Goal: Obtain resource: Obtain resource

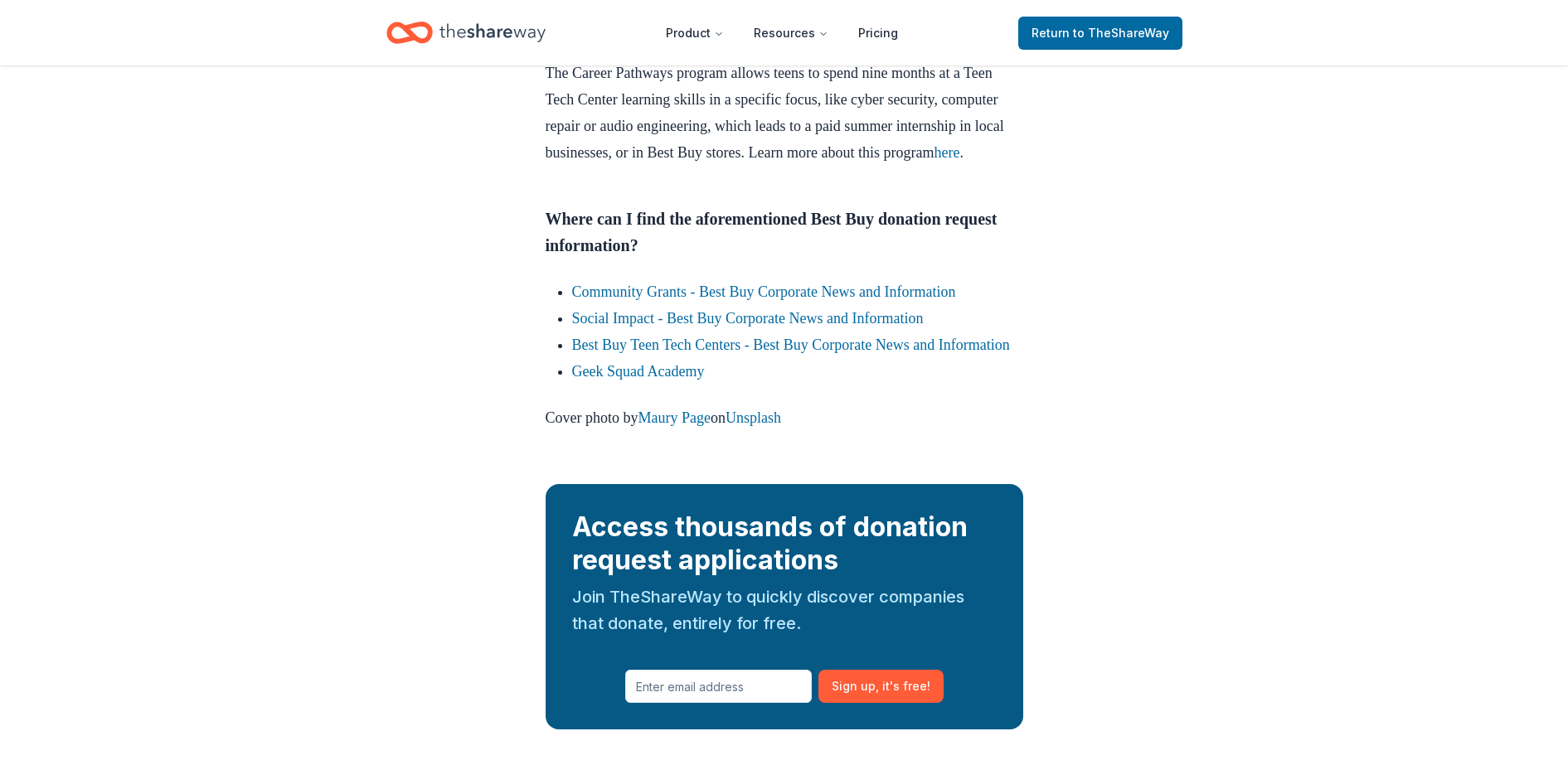
scroll to position [2591, 0]
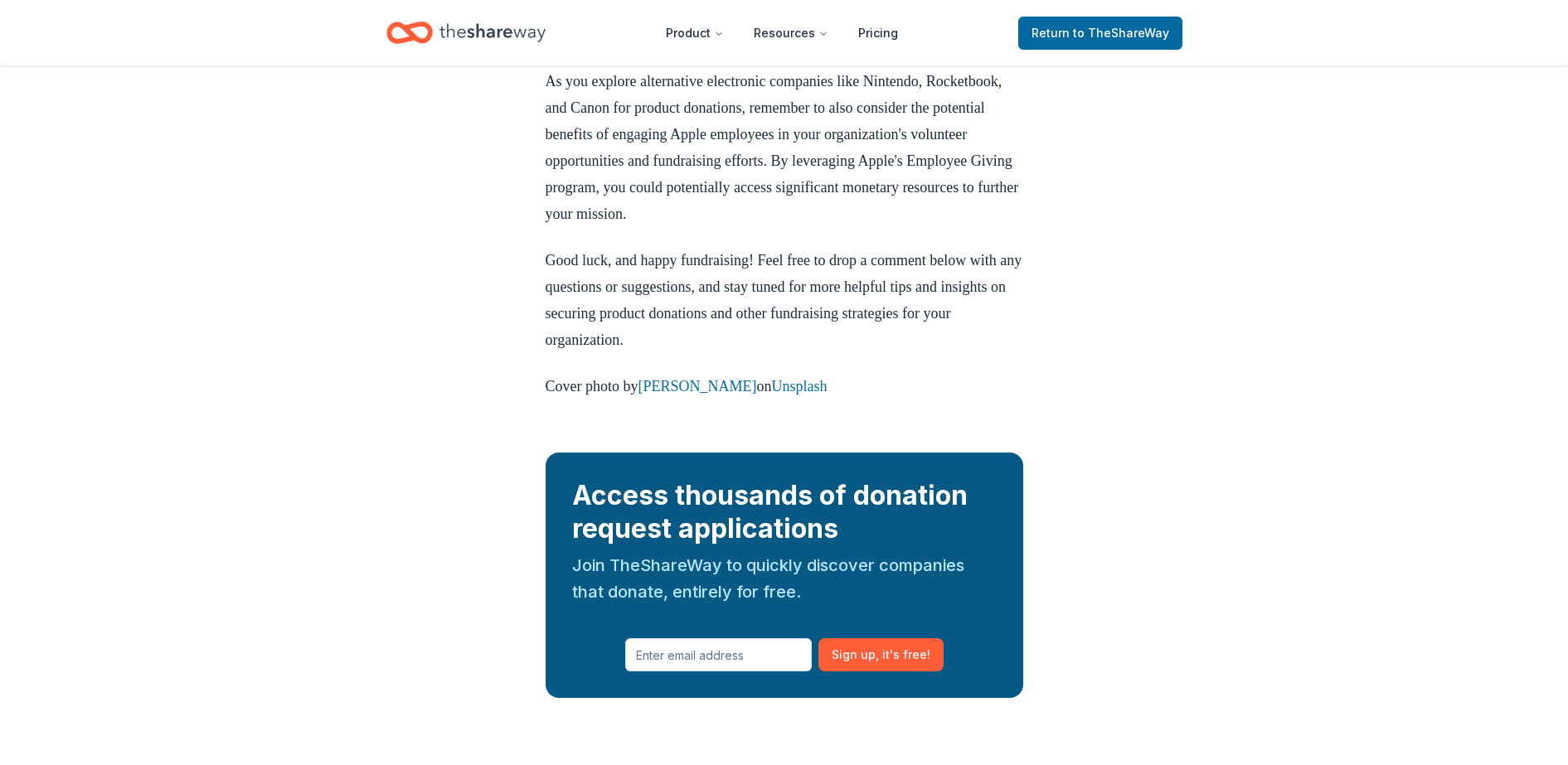
scroll to position [2072, 0]
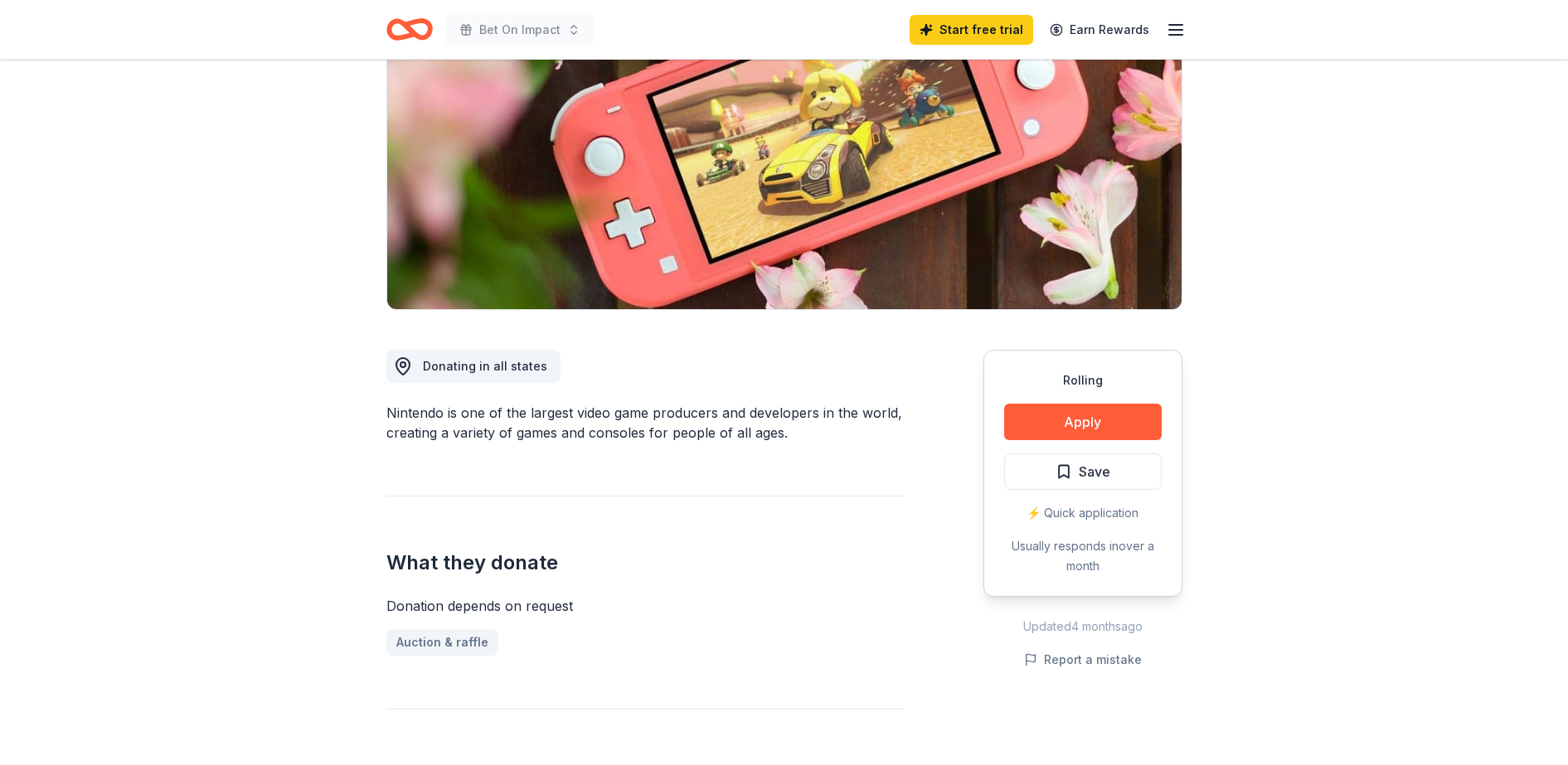
scroll to position [207, 0]
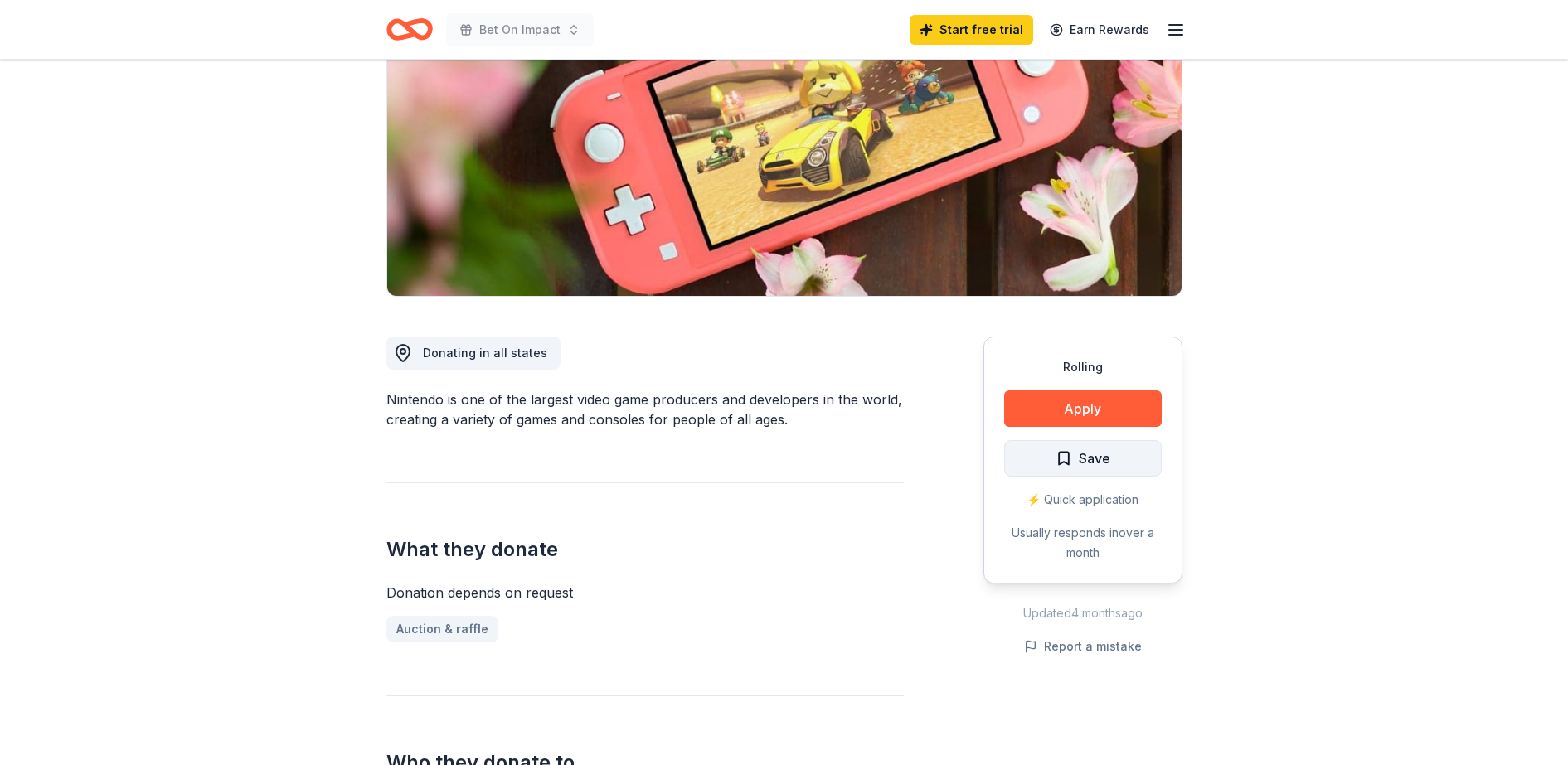
click at [1115, 450] on button "Save" at bounding box center [1083, 459] width 157 height 36
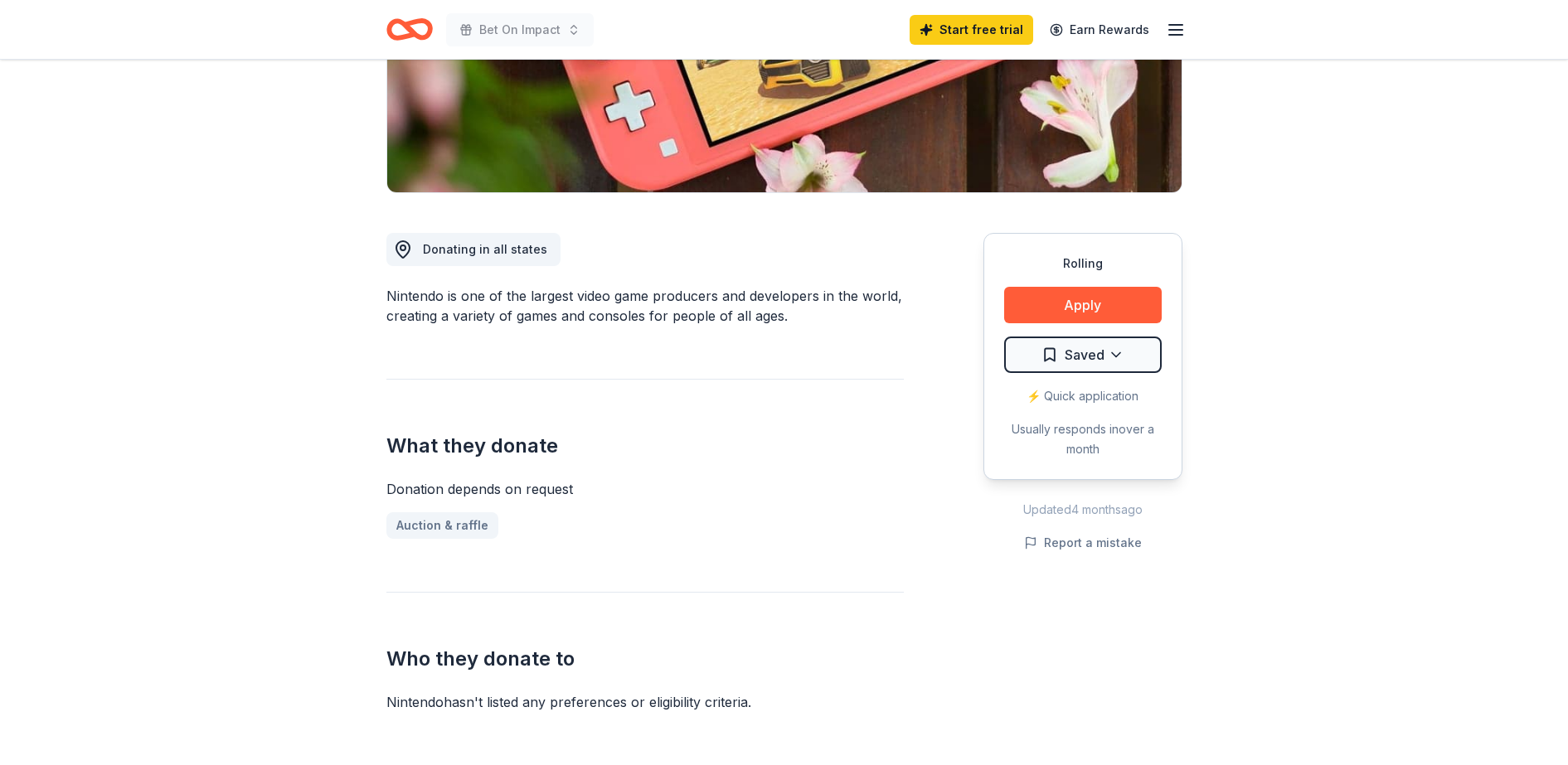
scroll to position [0, 0]
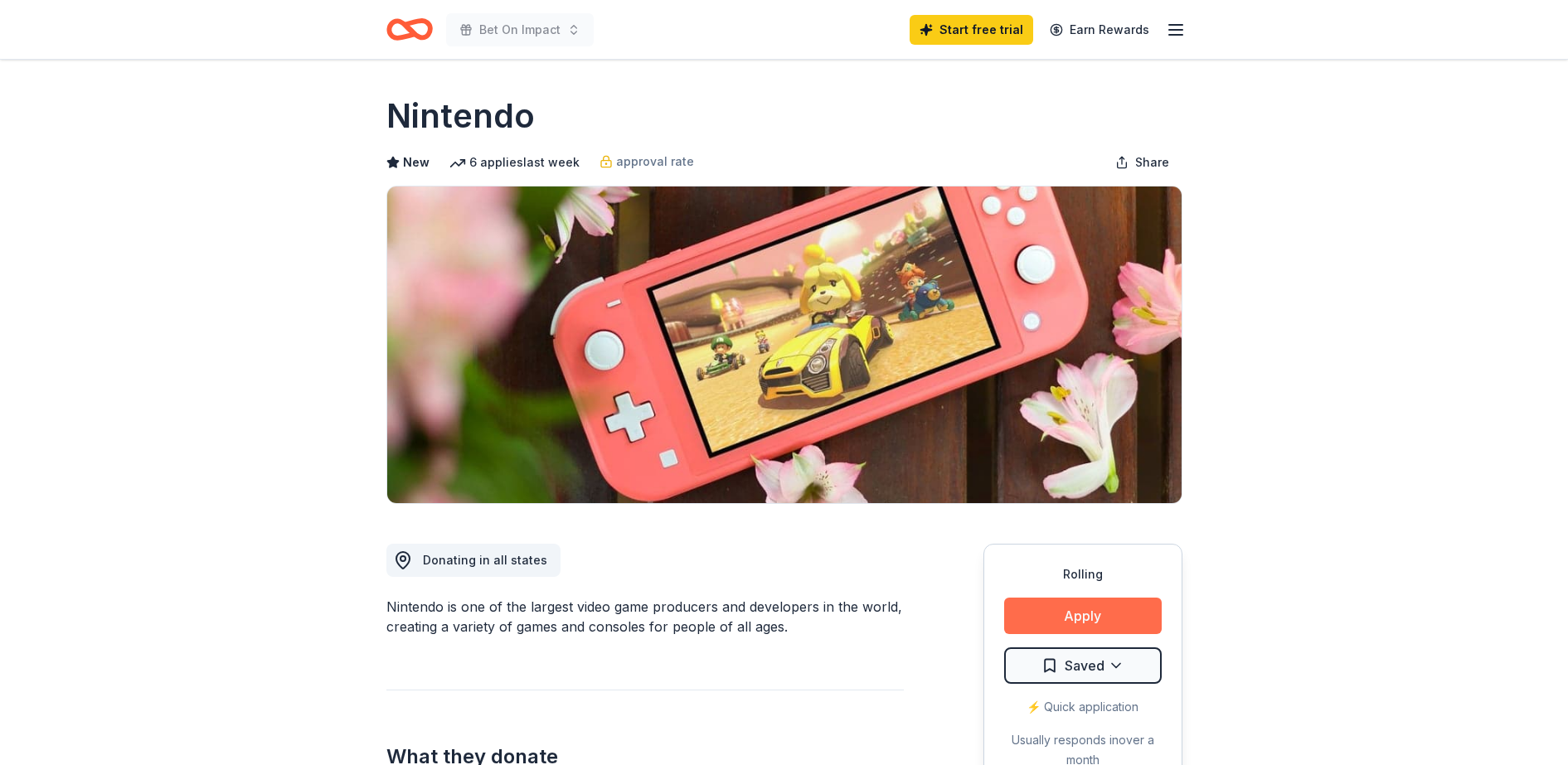
click at [1086, 611] on button "Apply" at bounding box center [1083, 616] width 157 height 36
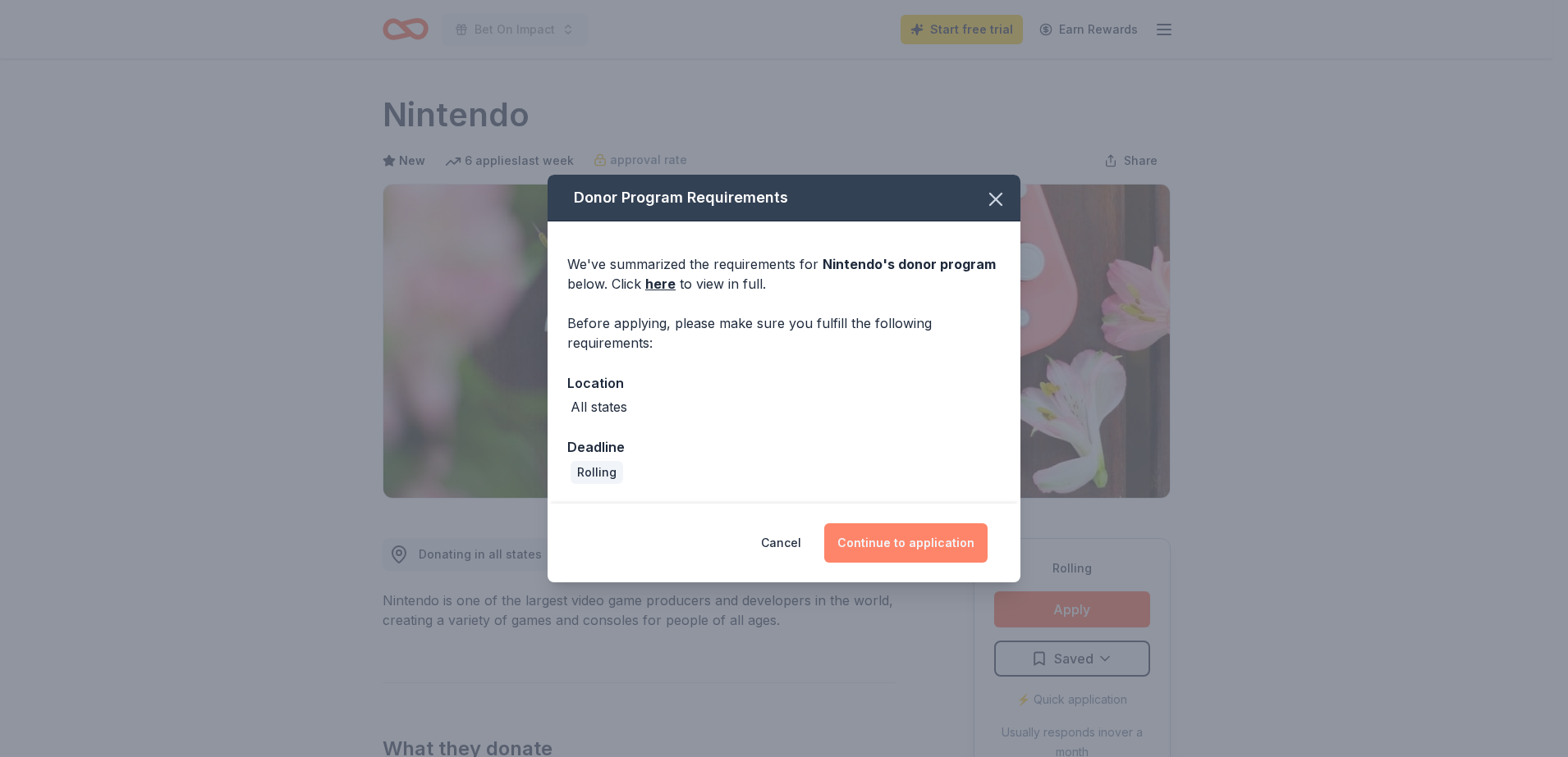
click at [869, 549] on button "Continue to application" at bounding box center [906, 542] width 163 height 39
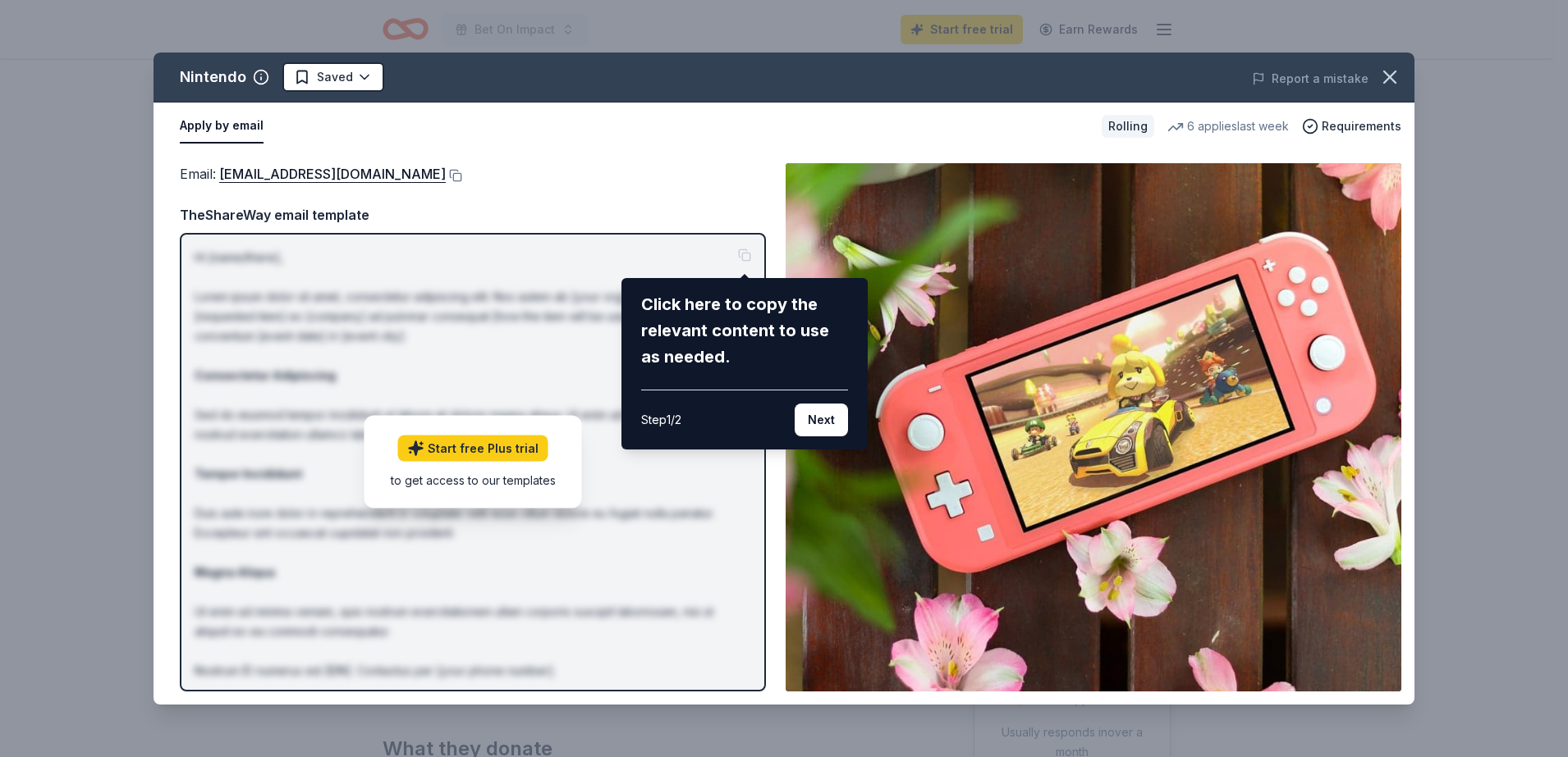
click at [752, 274] on div "Nintendo Saved Report a mistake Apply by email Rolling 6 applies last week Requ…" at bounding box center [784, 378] width 1261 height 653
click at [814, 417] on button "Next" at bounding box center [821, 420] width 53 height 33
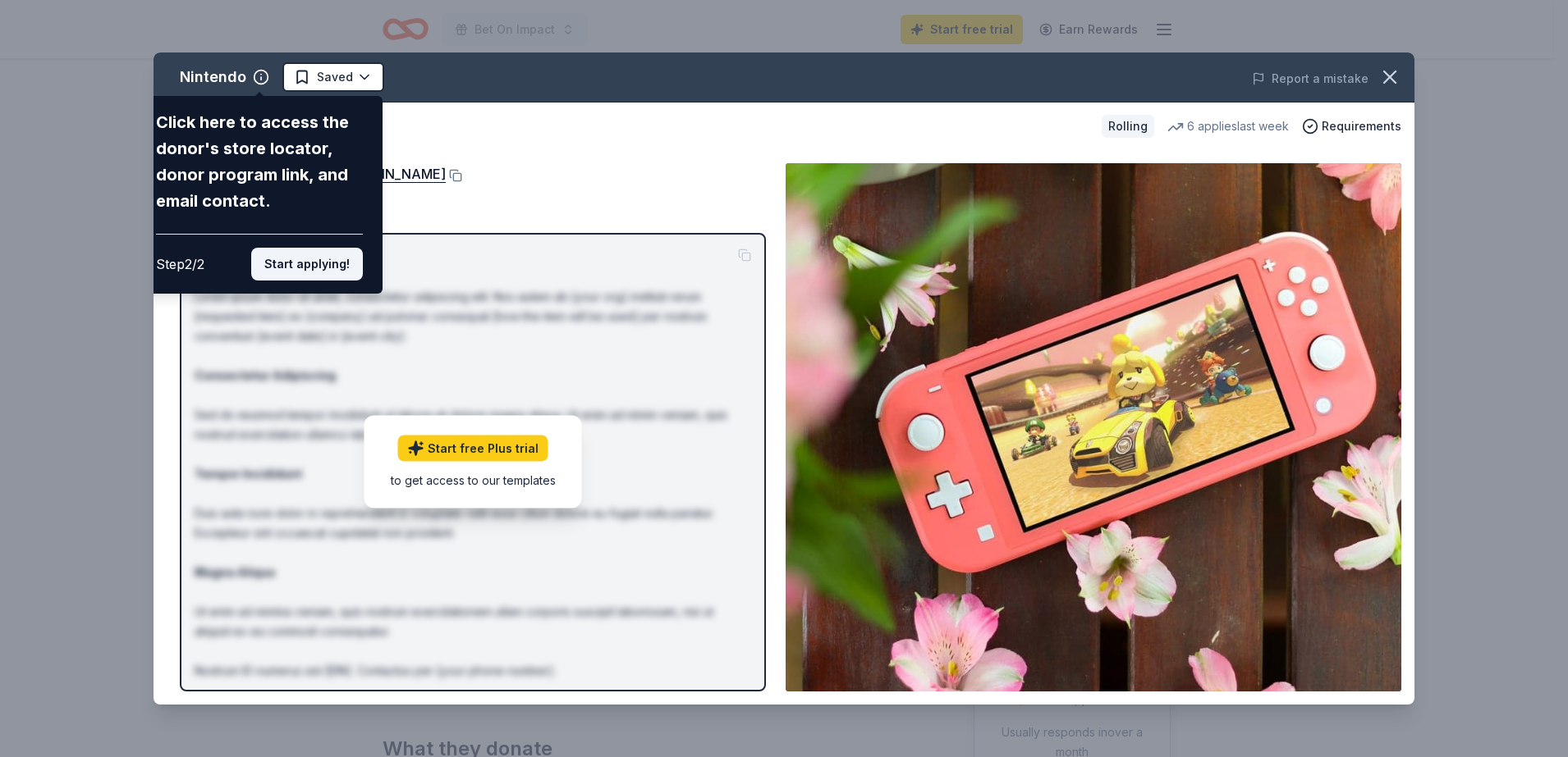
click at [325, 267] on button "Start applying!" at bounding box center [306, 264] width 111 height 33
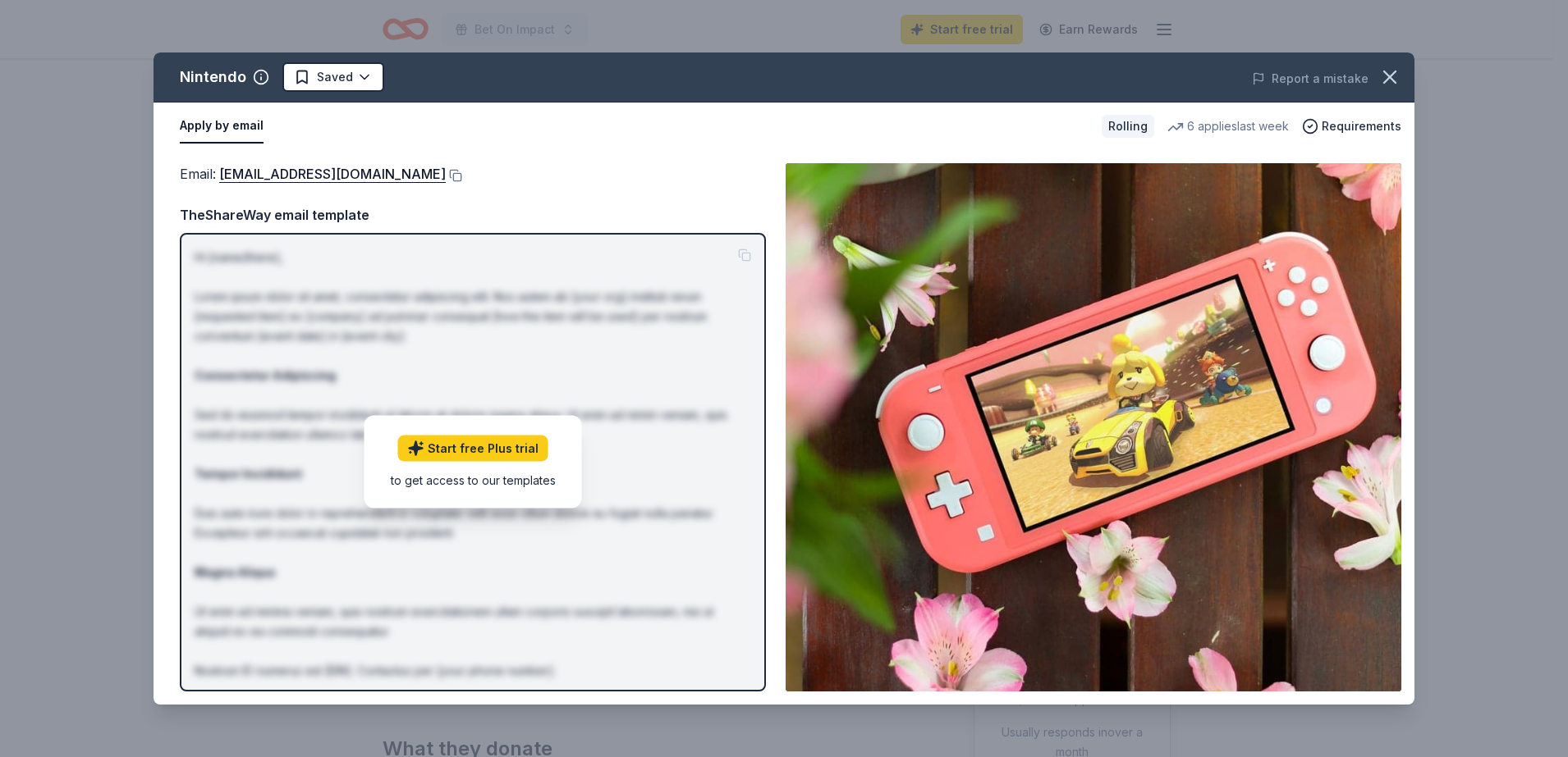
click at [674, 181] on div "Email : charitablecontributionrequest@noa.nintendo.com" at bounding box center [472, 174] width 586 height 21
click at [1241, 71] on icon "button" at bounding box center [1389, 77] width 11 height 11
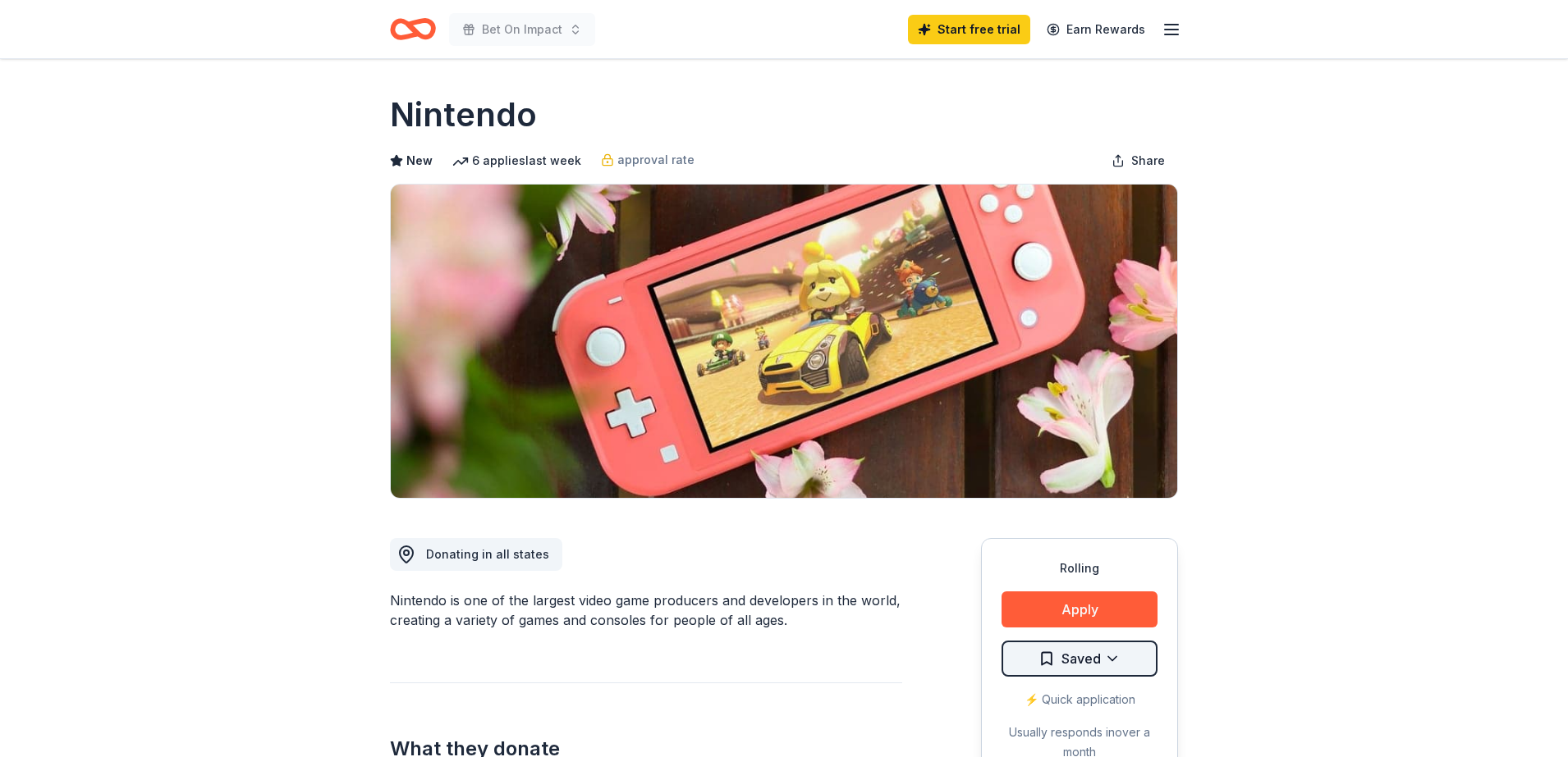
click at [1057, 605] on html "Bet On Impact Start free trial Earn Rewards Rolling Share Nintendo New 6 applie…" at bounding box center [784, 378] width 1568 height 757
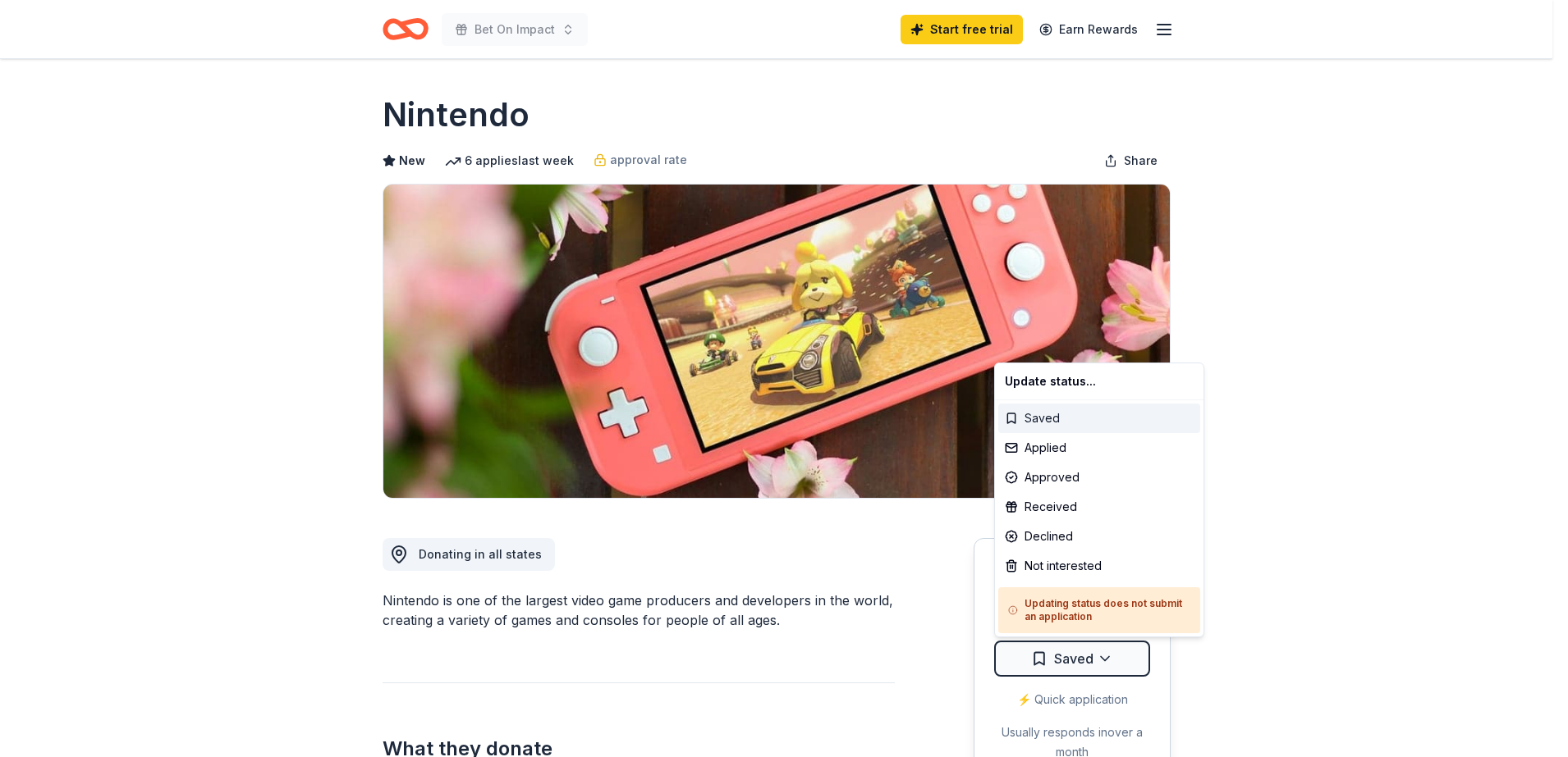
click at [1053, 422] on div "Saved" at bounding box center [1099, 418] width 201 height 29
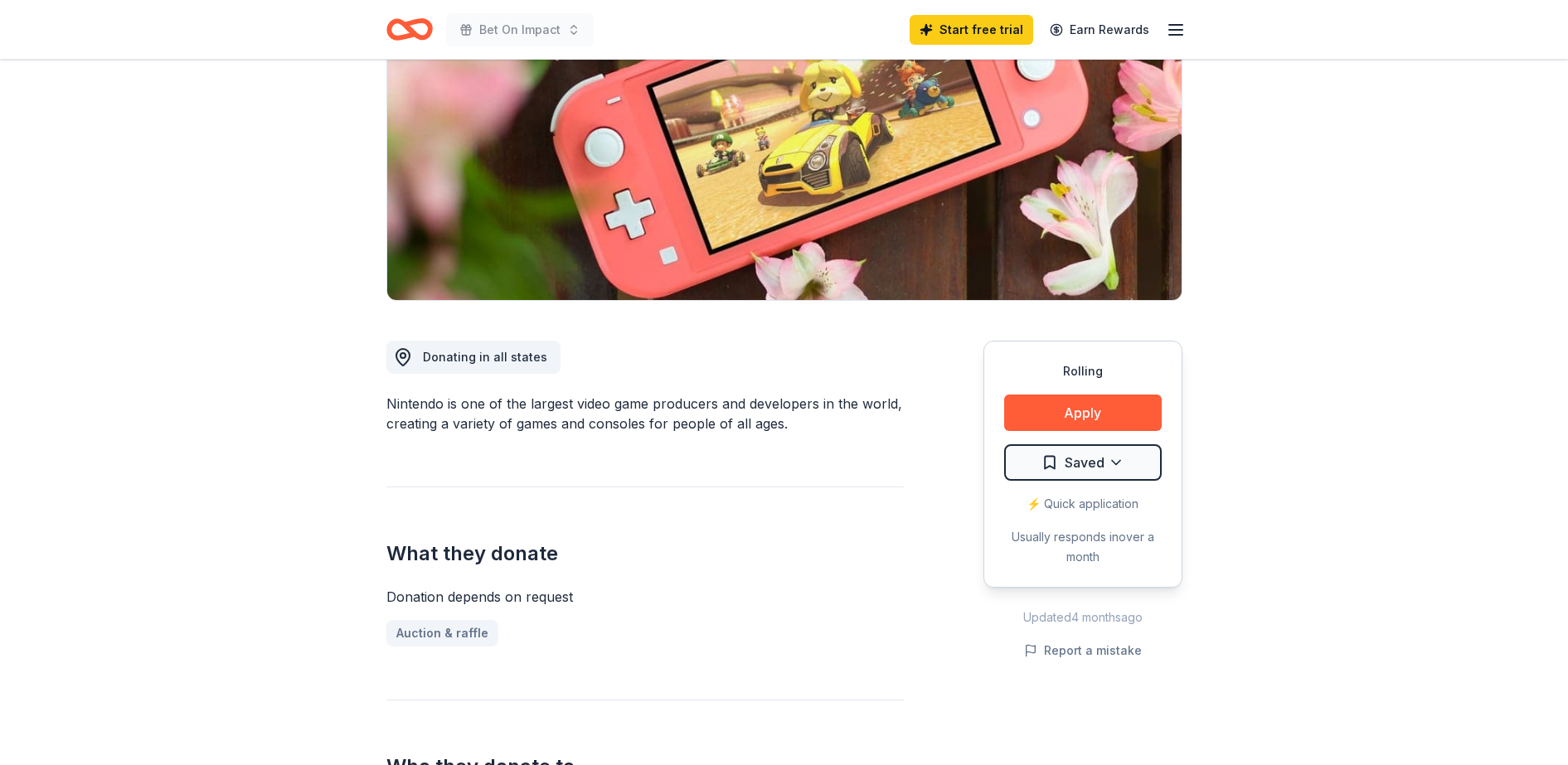
scroll to position [207, 0]
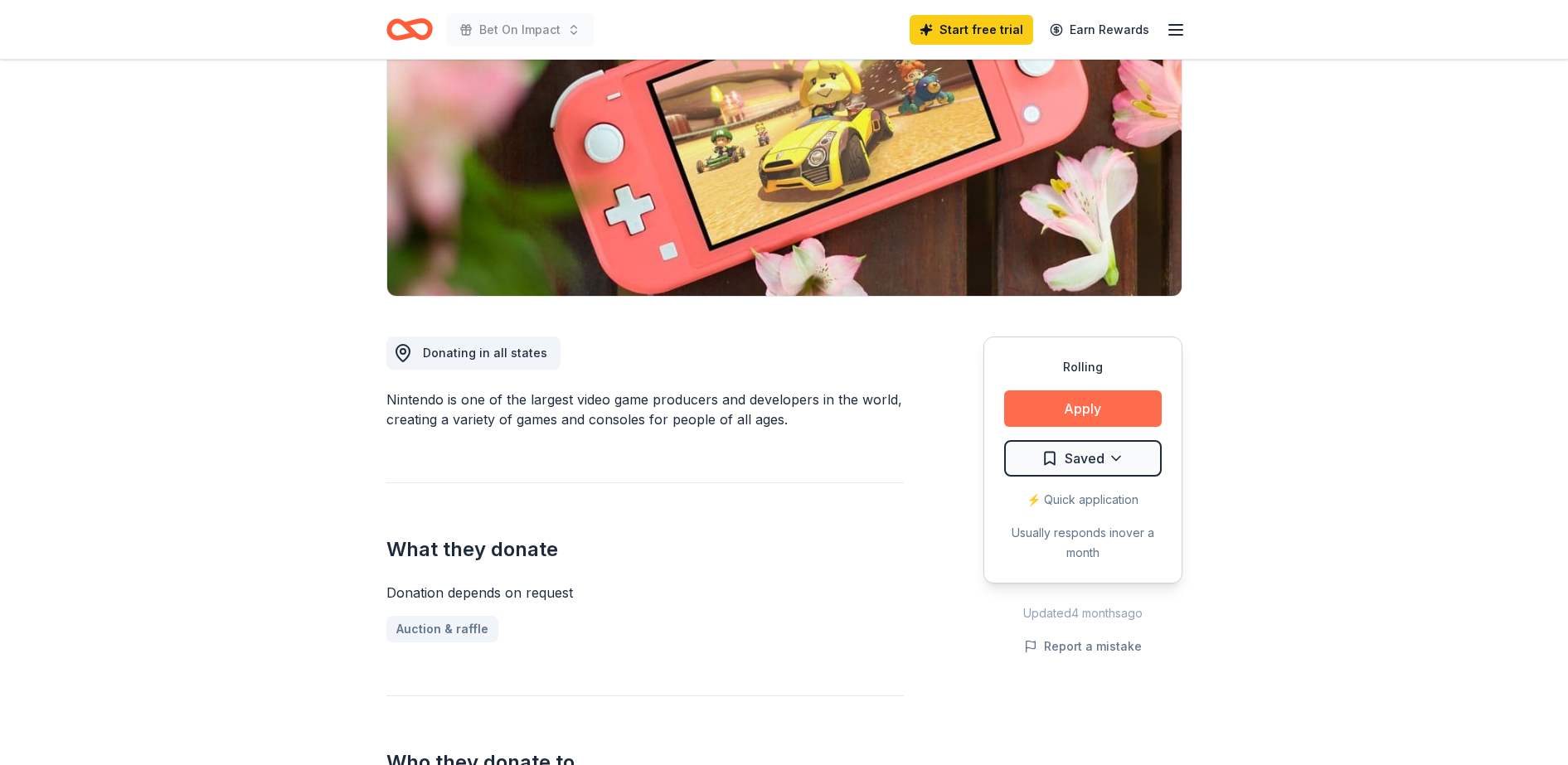
click at [1034, 404] on button "Apply" at bounding box center [1083, 409] width 157 height 36
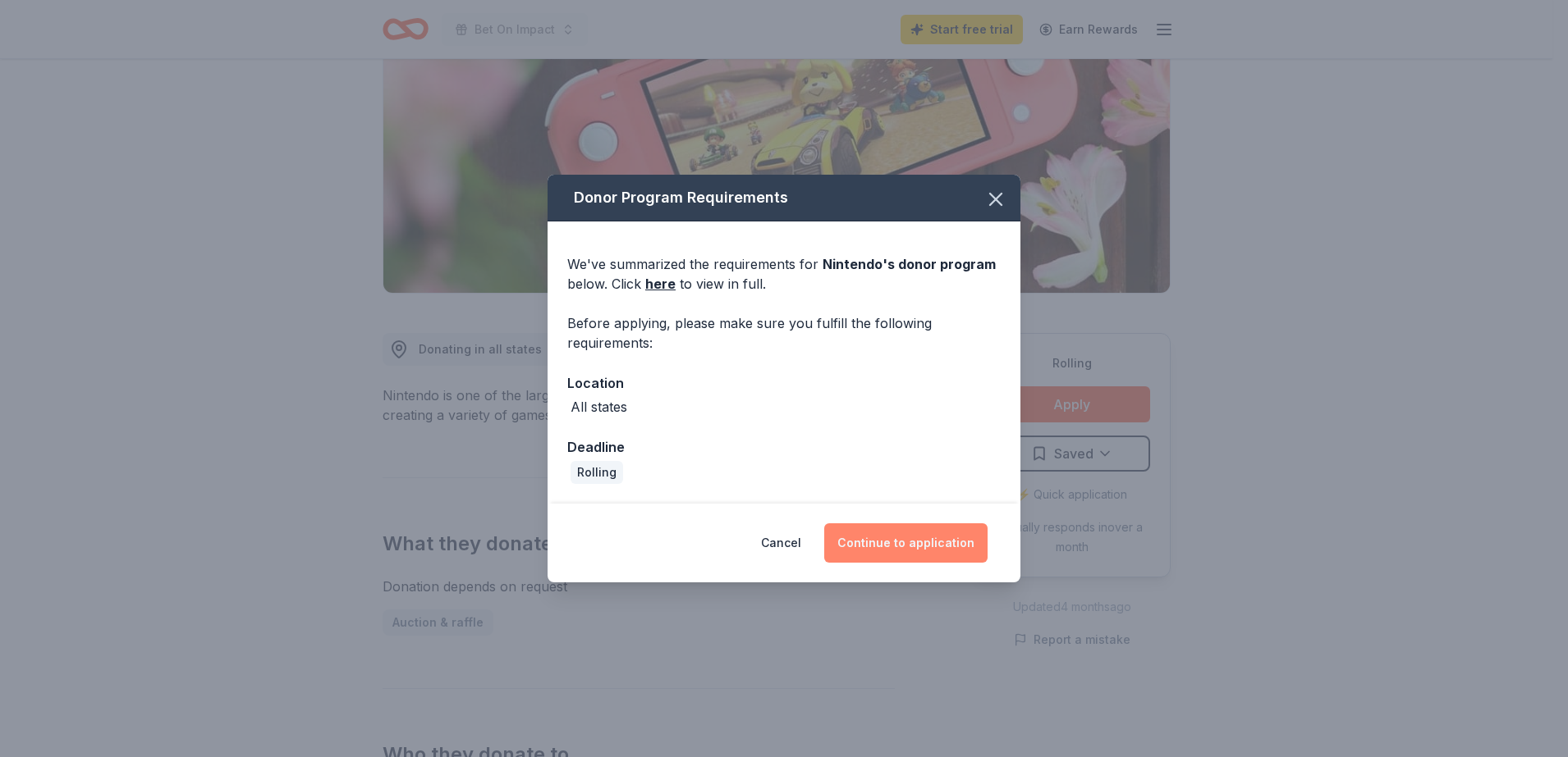
click at [888, 555] on button "Continue to application" at bounding box center [906, 542] width 163 height 39
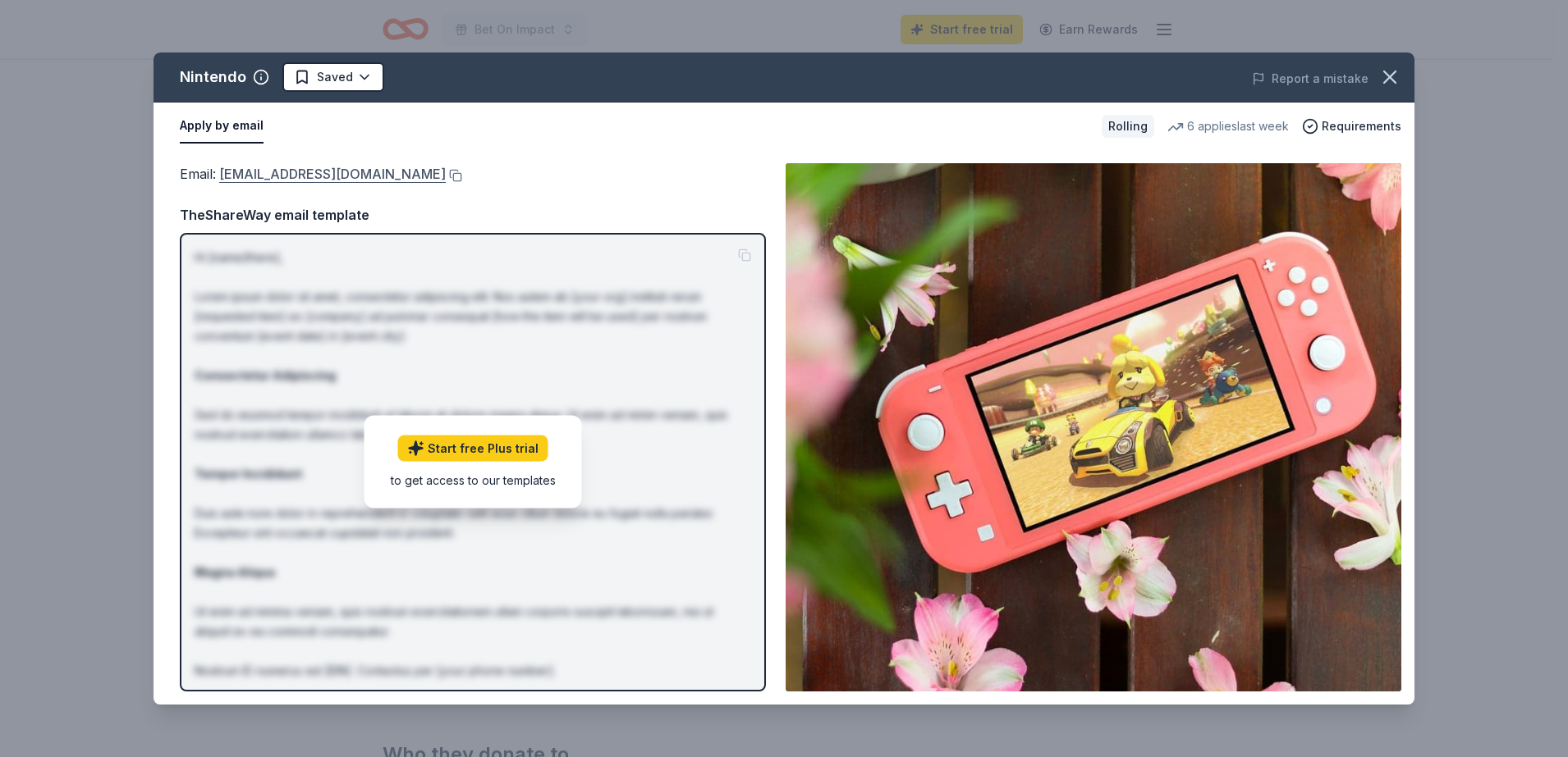
click at [416, 166] on link "charitablecontributionrequest@noa.nintendo.com" at bounding box center [333, 174] width 226 height 21
click at [1044, 448] on img at bounding box center [1094, 427] width 616 height 528
click at [462, 180] on button at bounding box center [453, 176] width 16 height 13
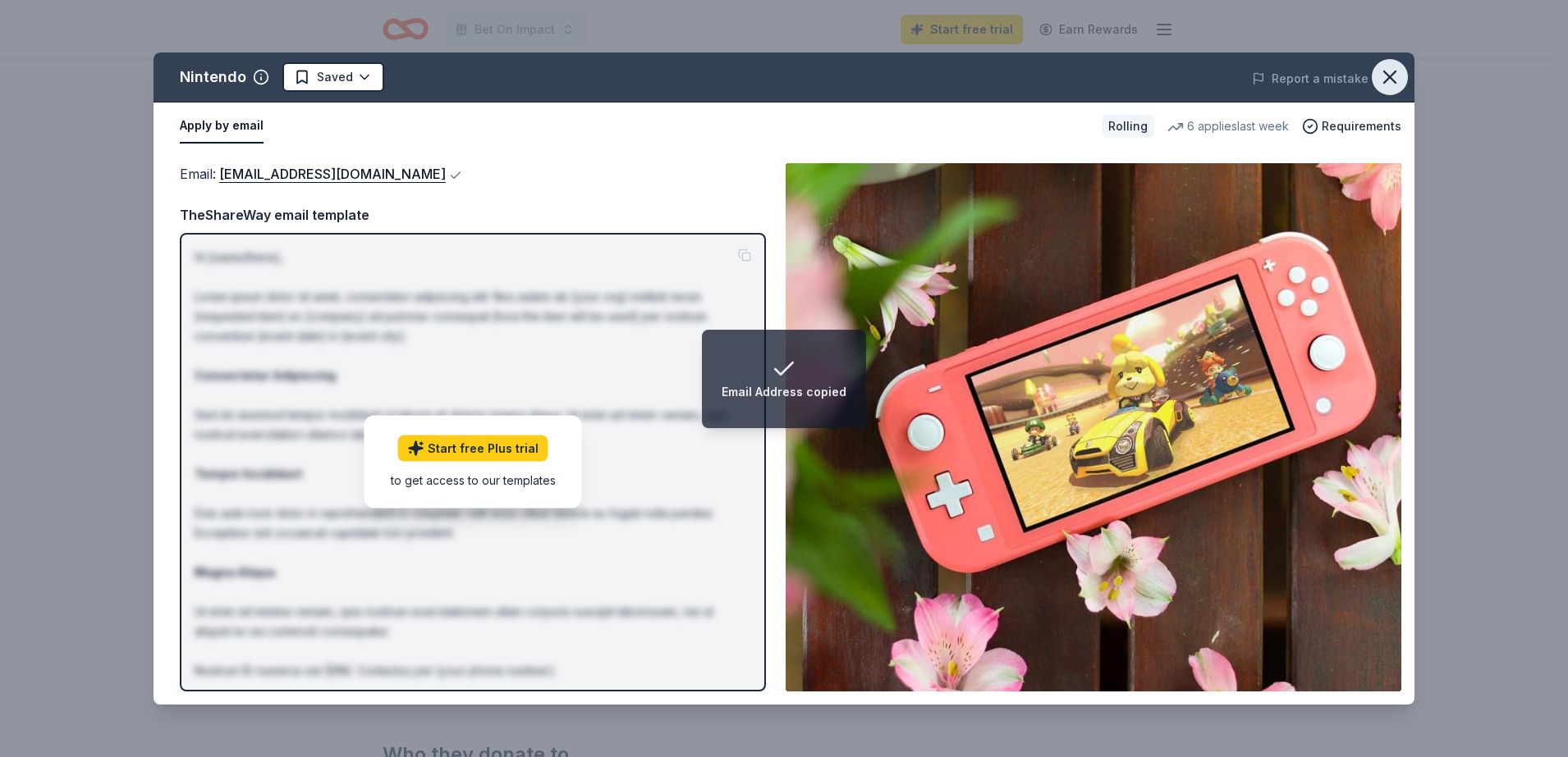
click at [1241, 63] on button "button" at bounding box center [1389, 77] width 36 height 36
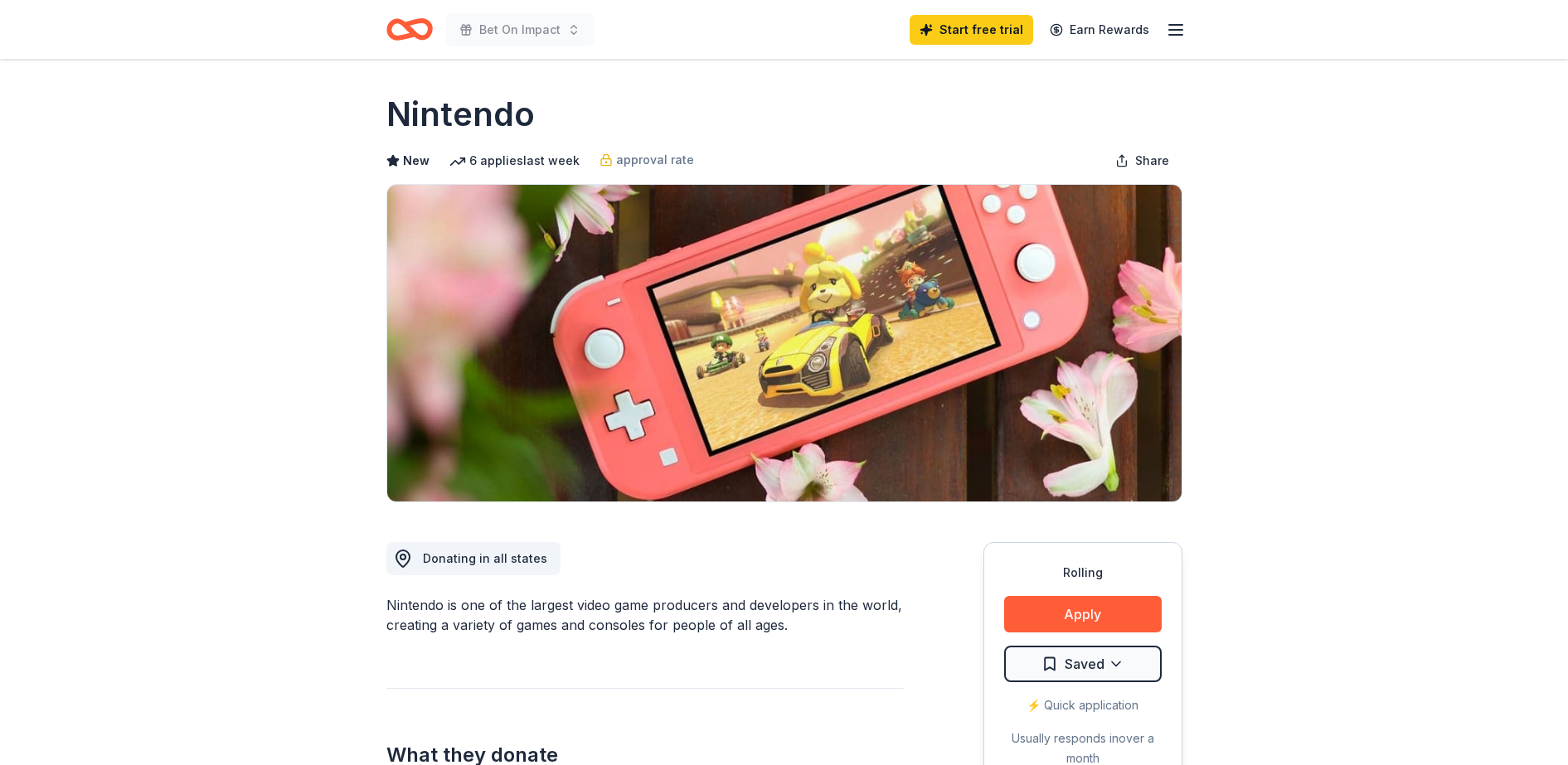
scroll to position [0, 0]
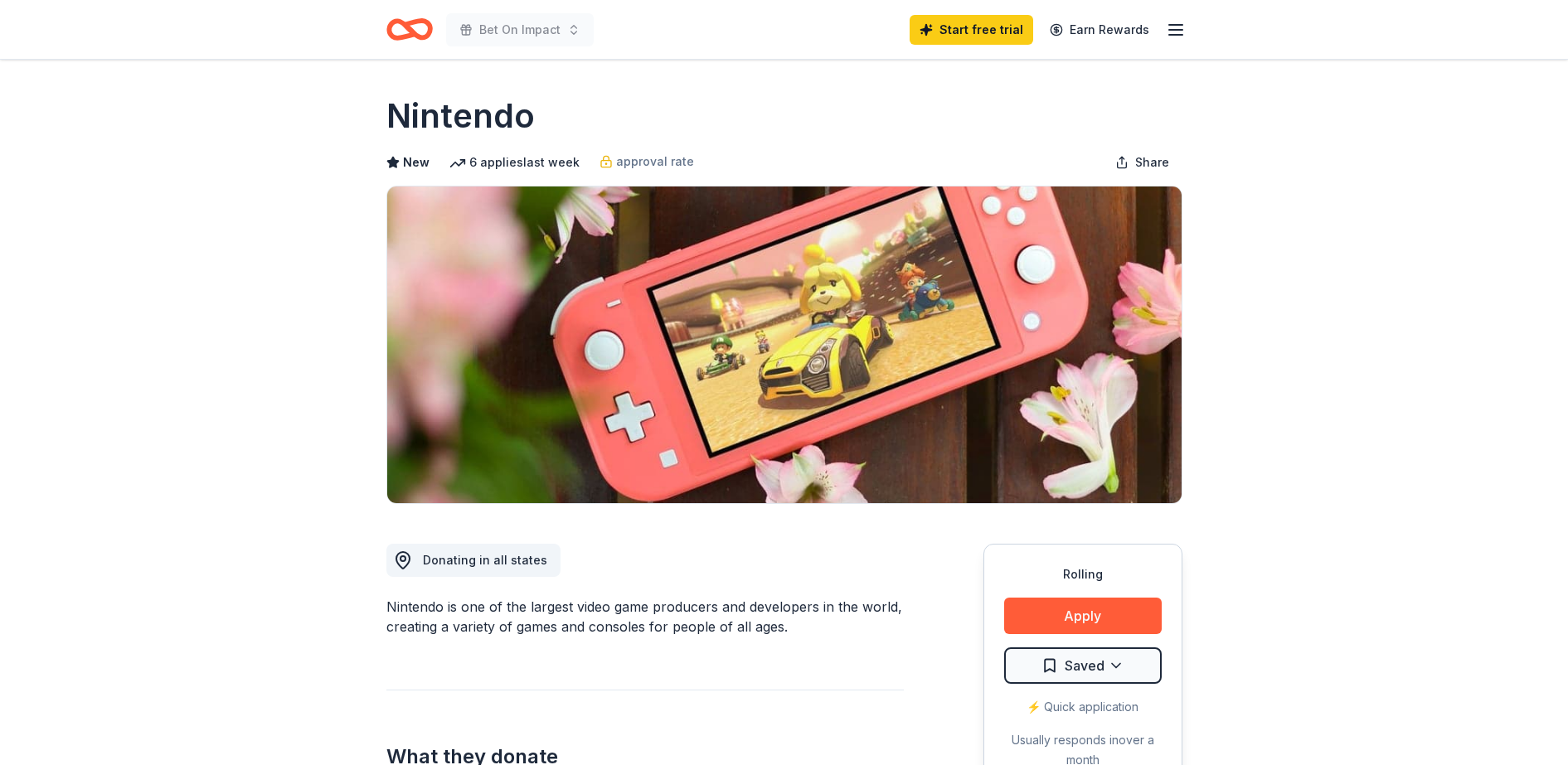
click at [907, 412] on img at bounding box center [784, 345] width 794 height 317
click at [608, 158] on div "approval rate" at bounding box center [646, 161] width 94 height 20
click at [1100, 611] on button "Apply" at bounding box center [1083, 616] width 157 height 36
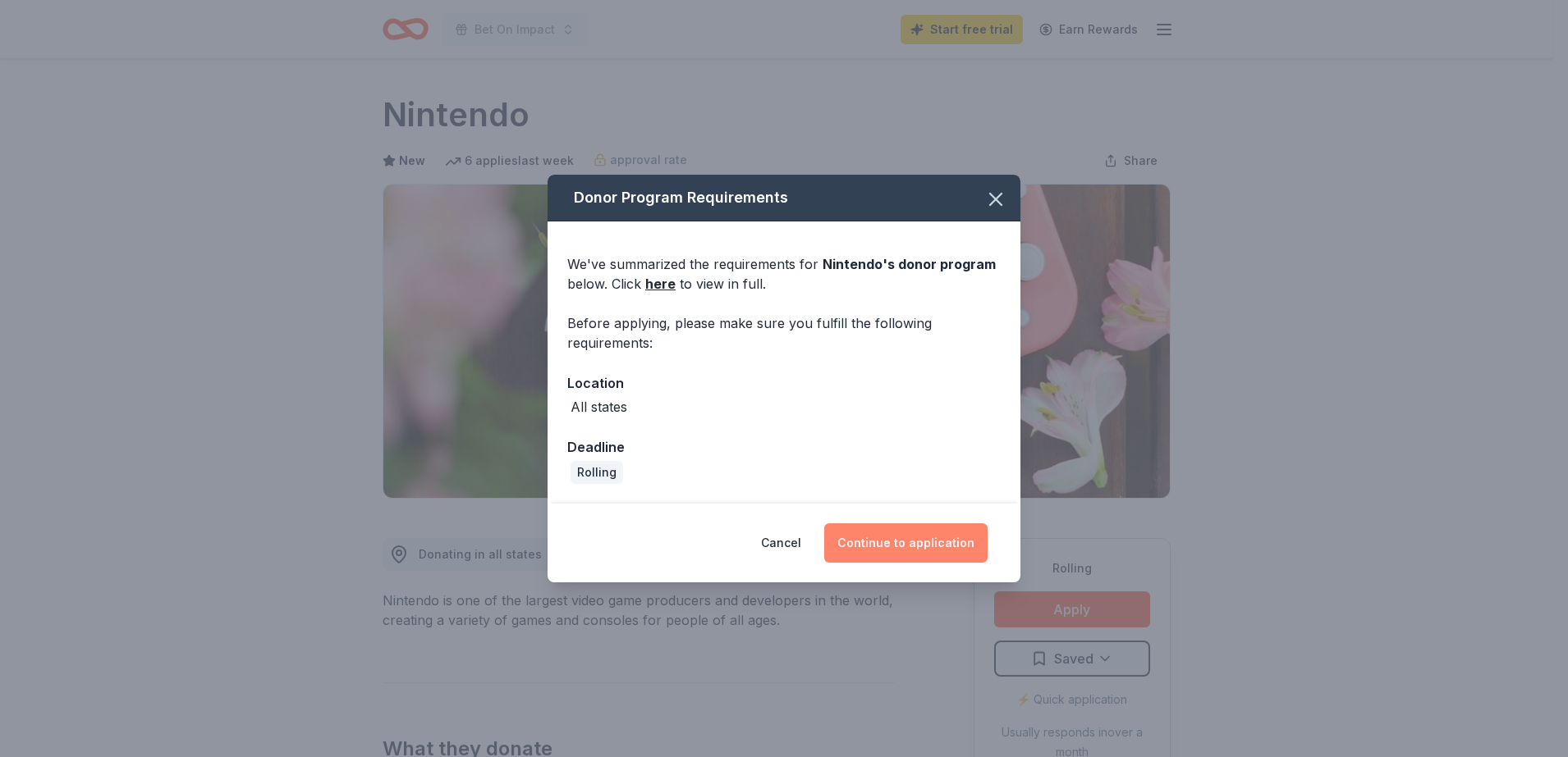
click at [890, 548] on button "Continue to application" at bounding box center [906, 542] width 163 height 39
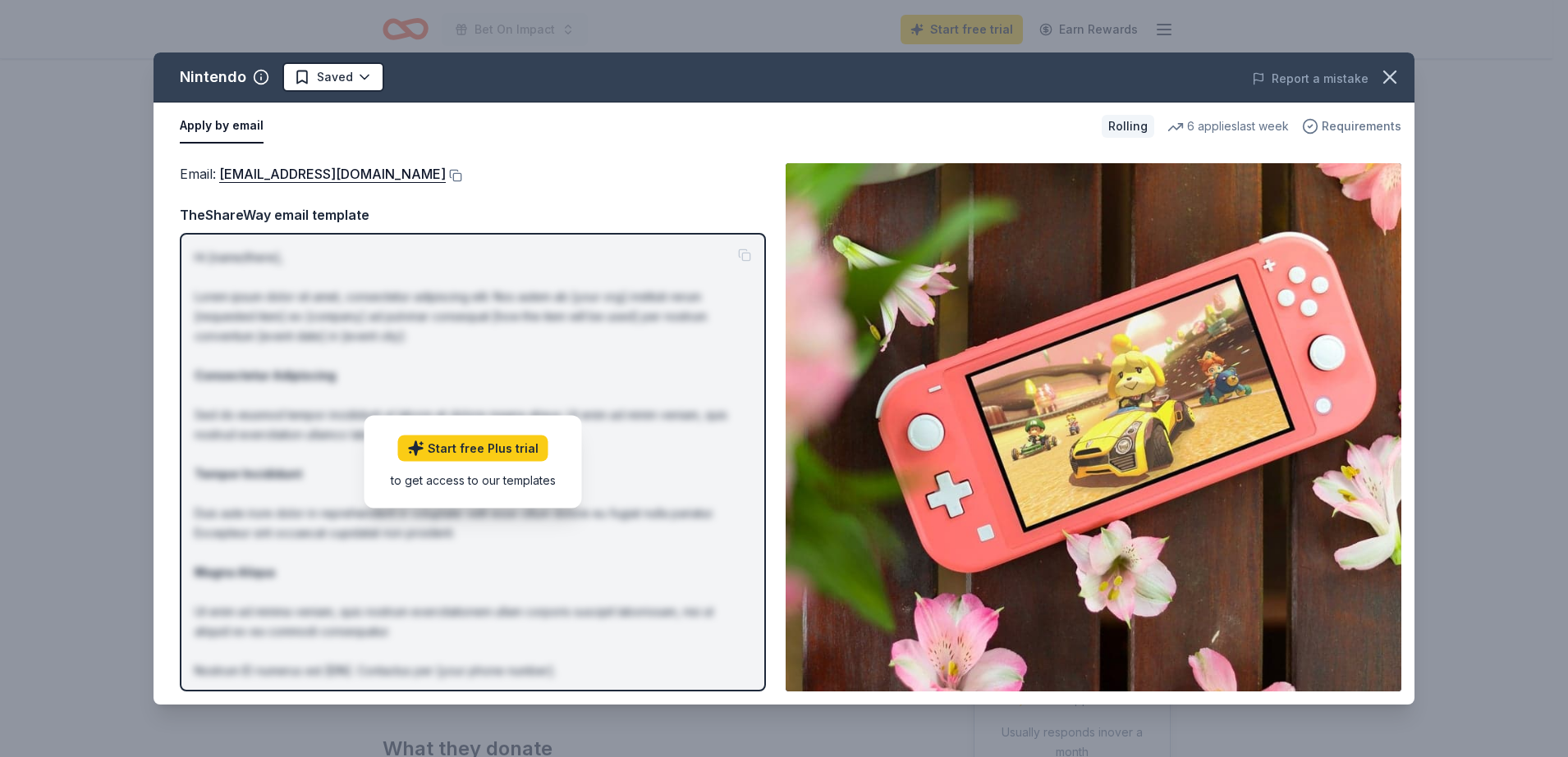
click at [1241, 123] on span "Requirements" at bounding box center [1362, 126] width 80 height 20
click at [1241, 86] on icon "button" at bounding box center [1389, 77] width 23 height 23
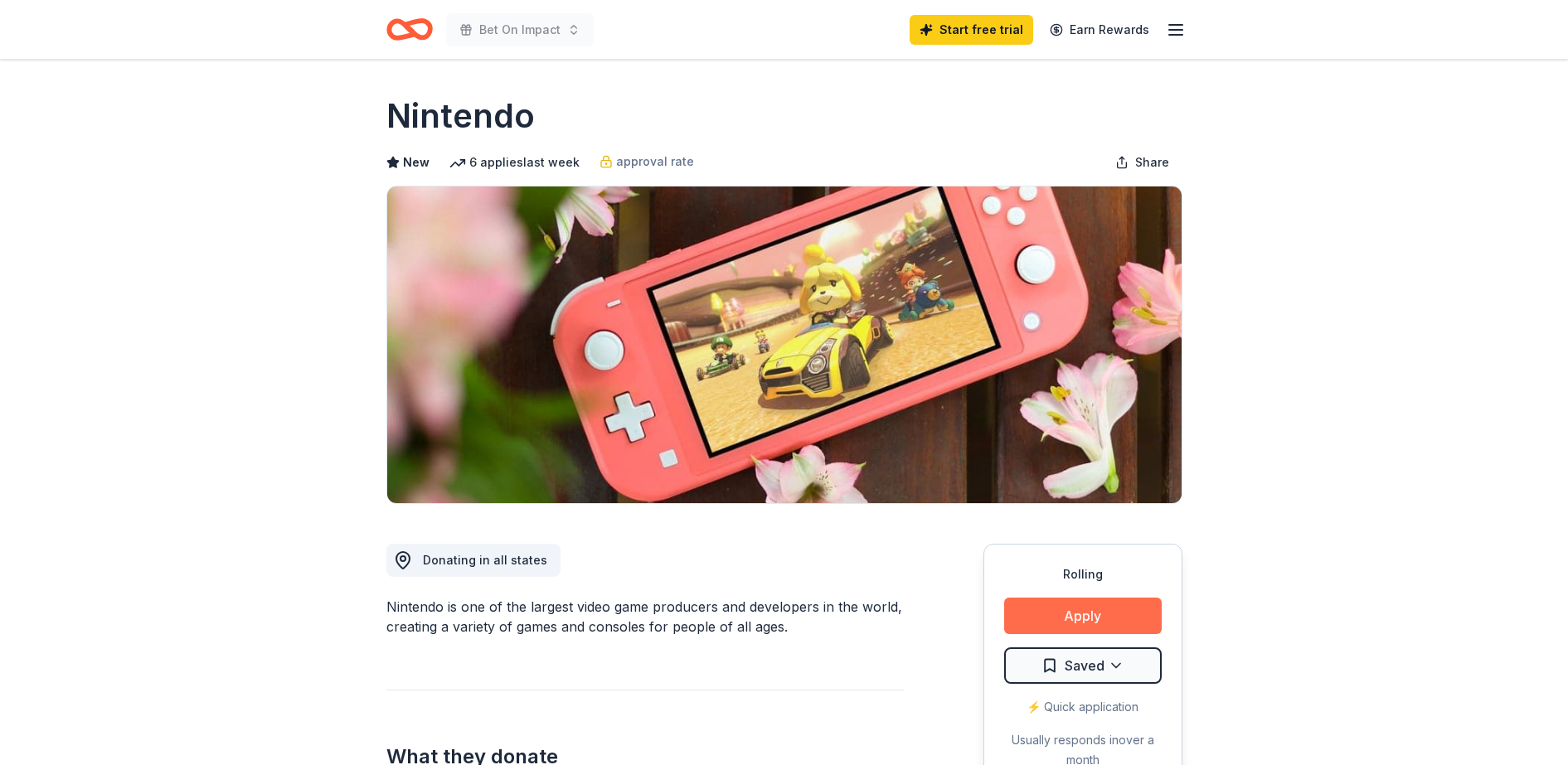
click at [1117, 611] on button "Apply" at bounding box center [1083, 616] width 157 height 36
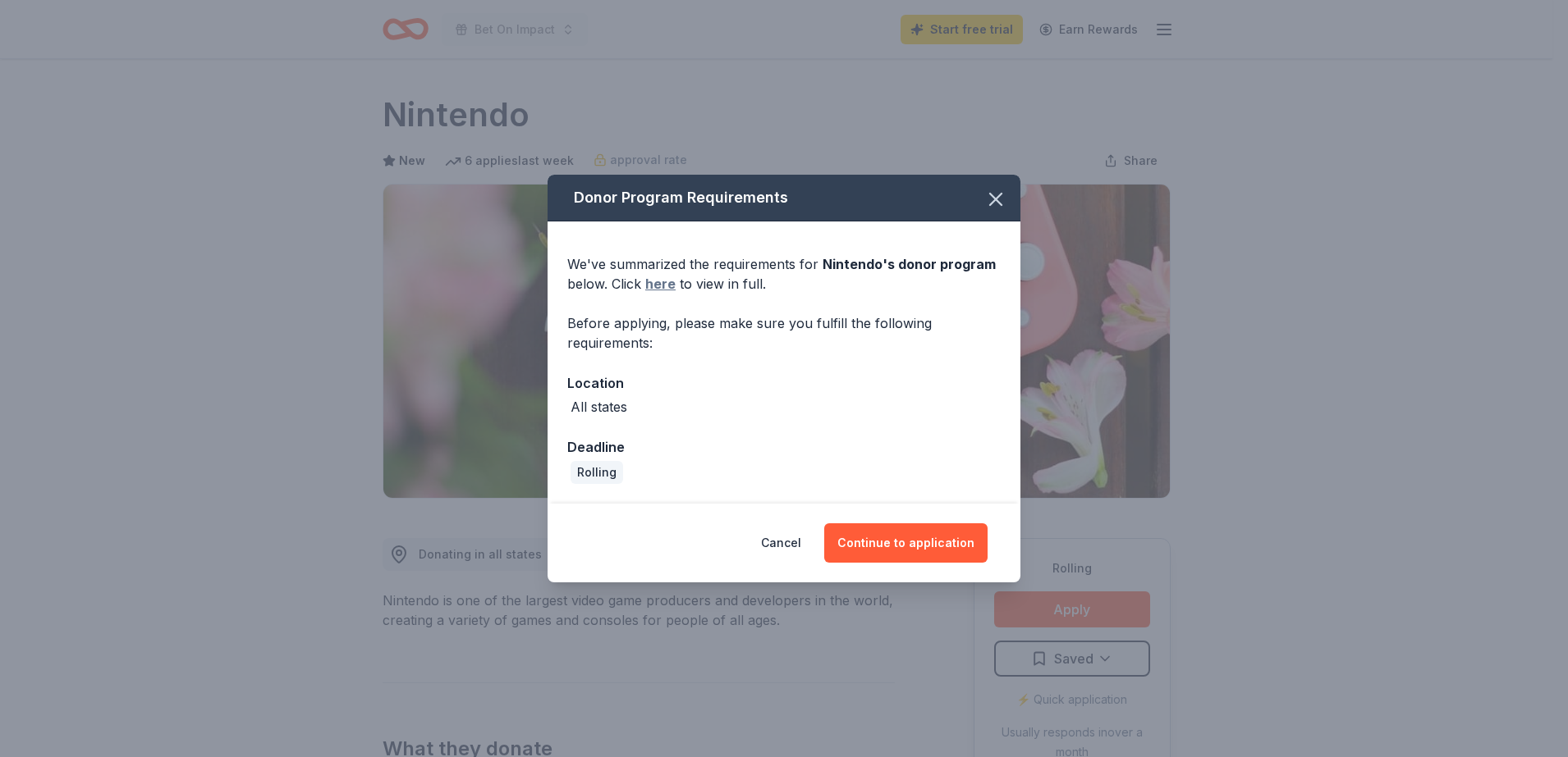
click at [655, 284] on link "here" at bounding box center [660, 283] width 30 height 20
click at [889, 563] on div "Cancel Continue to application" at bounding box center [783, 542] width 472 height 79
click at [899, 545] on button "Continue to application" at bounding box center [906, 542] width 163 height 39
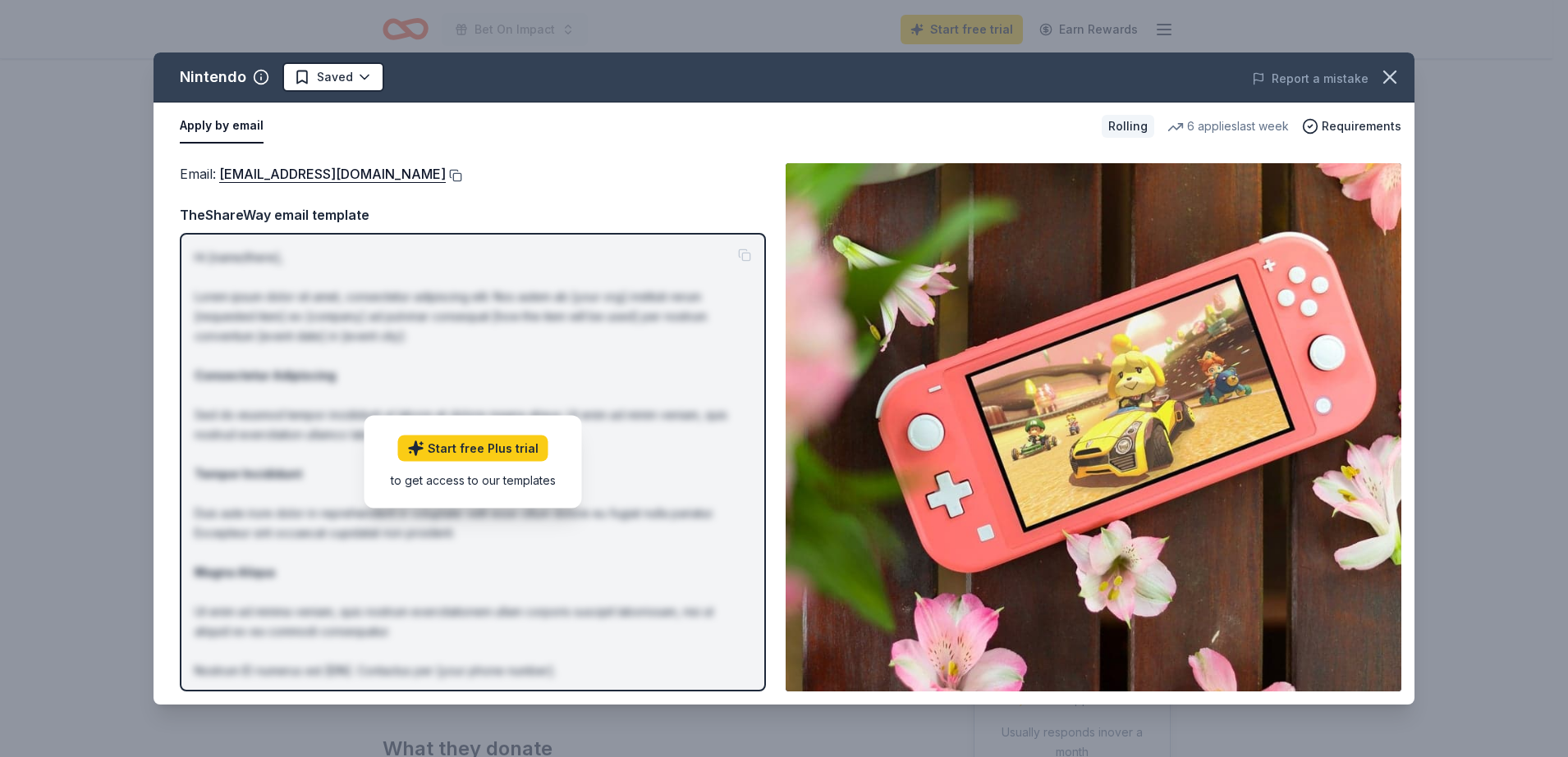
click at [462, 174] on button at bounding box center [453, 176] width 16 height 13
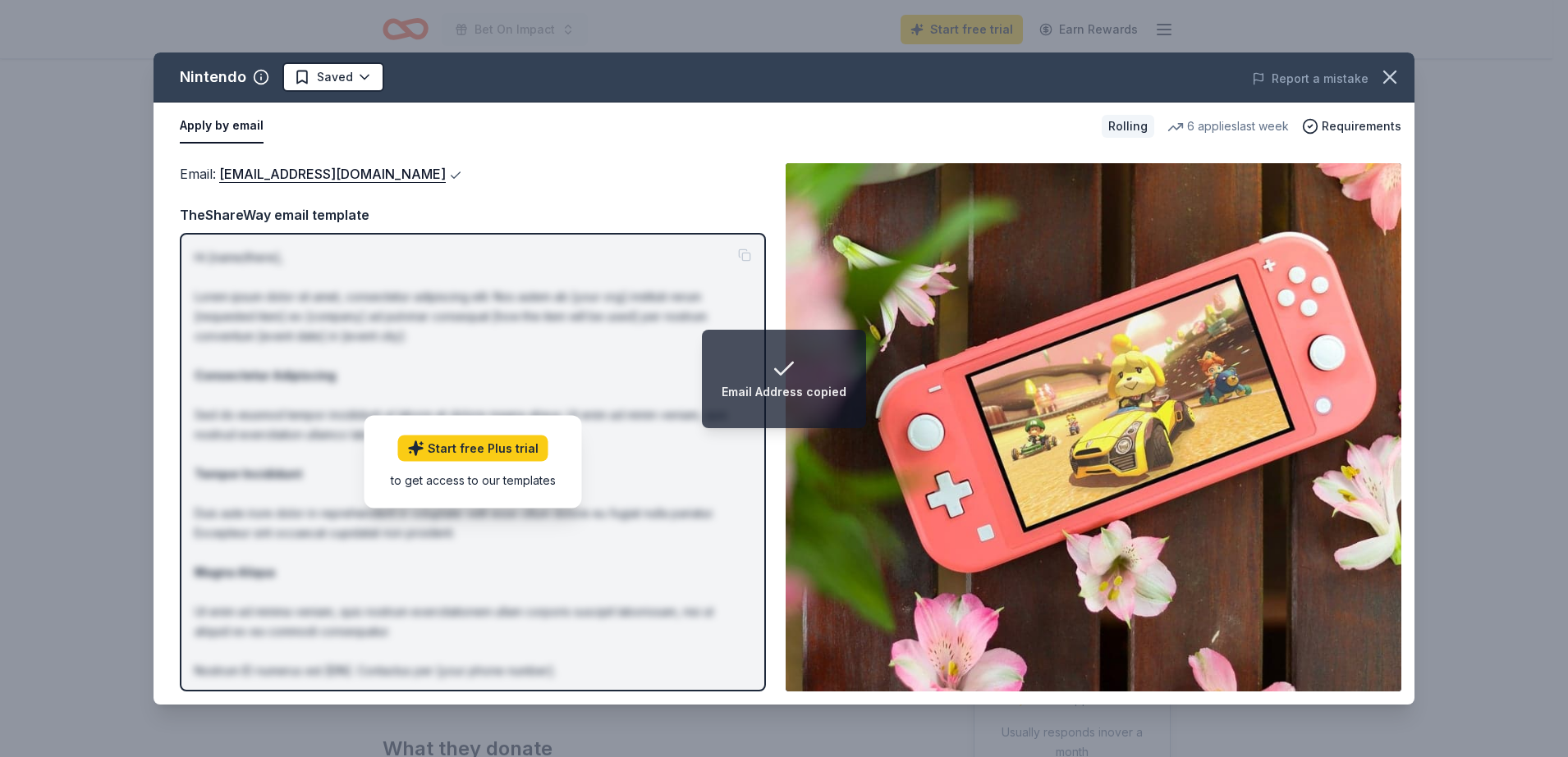
click at [462, 173] on button at bounding box center [453, 176] width 16 height 13
